Goal: Task Accomplishment & Management: Use online tool/utility

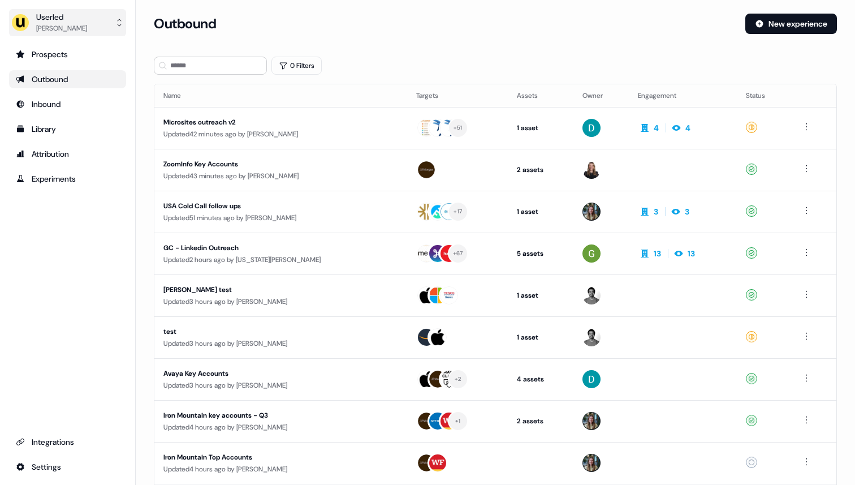
click at [79, 21] on div "Userled" at bounding box center [61, 16] width 51 height 11
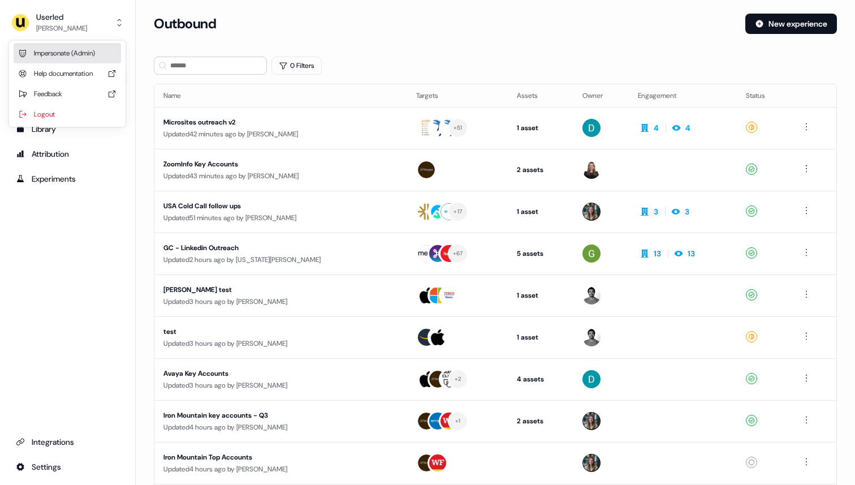
click at [77, 55] on div "Impersonate (Admin)" at bounding box center [67, 53] width 107 height 20
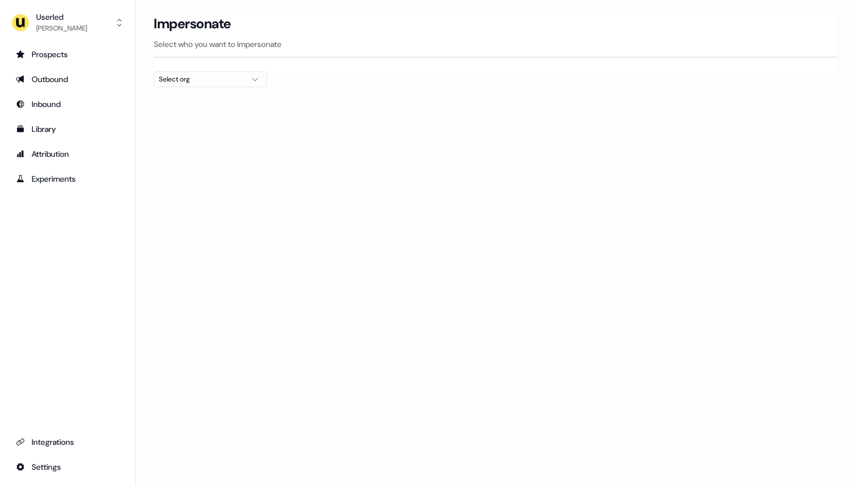
click at [195, 76] on div "Select org" at bounding box center [201, 79] width 85 height 11
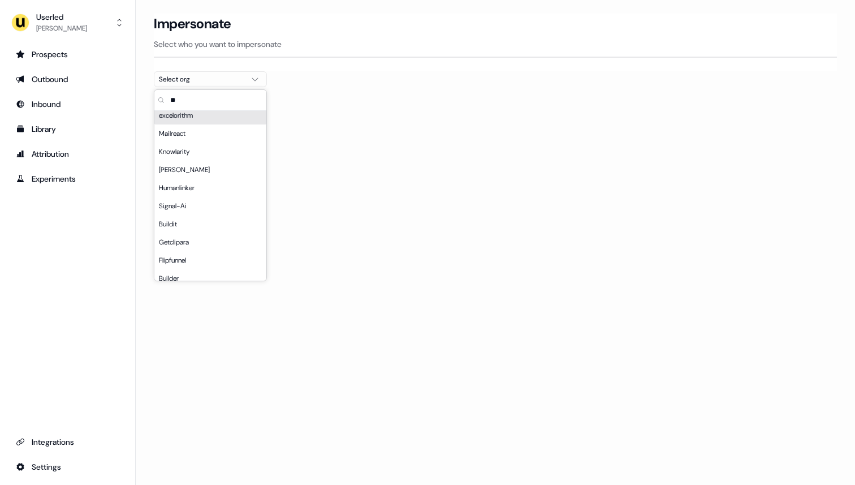
scroll to position [355, 0]
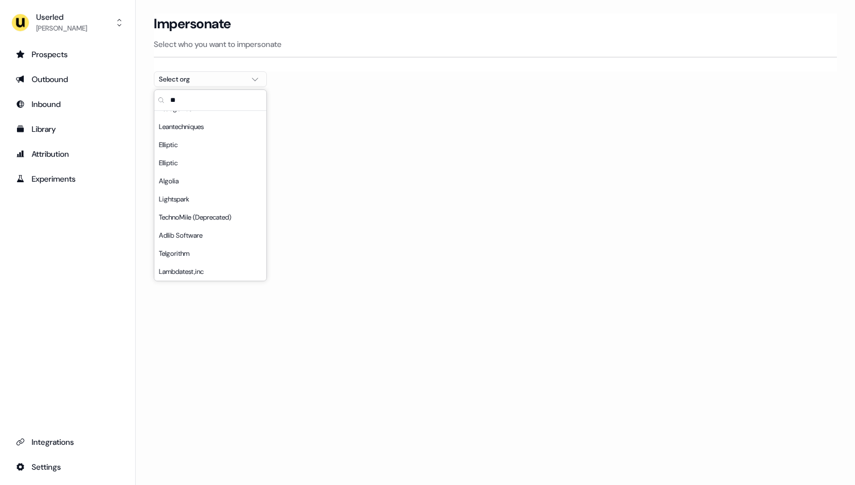
type input "*"
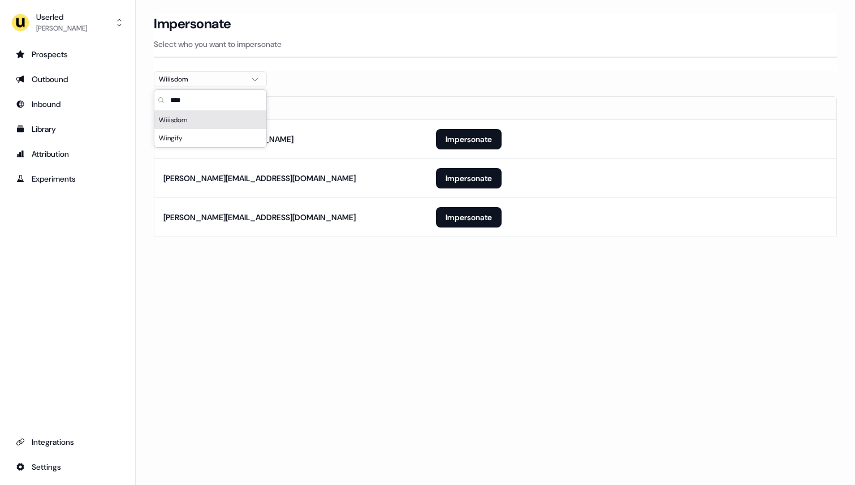
type input "****"
click at [342, 74] on section "Loading... Impersonate Select who you want to impersonate Wiiisdom Email [EMAIL…" at bounding box center [495, 141] width 719 height 255
click at [459, 213] on button "Impersonate" at bounding box center [469, 217] width 66 height 20
